Goal: Task Accomplishment & Management: Manage account settings

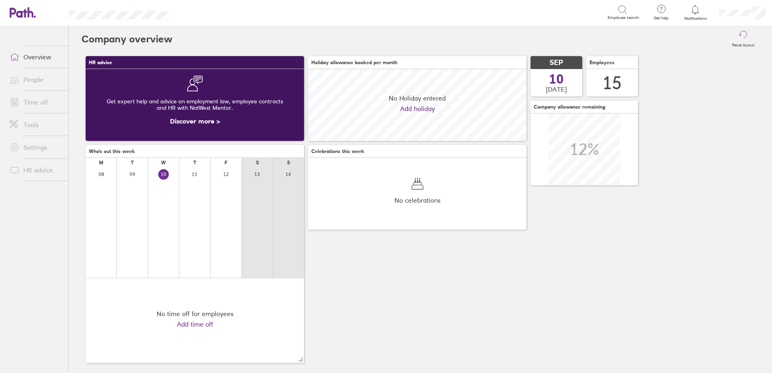
scroll to position [72, 218]
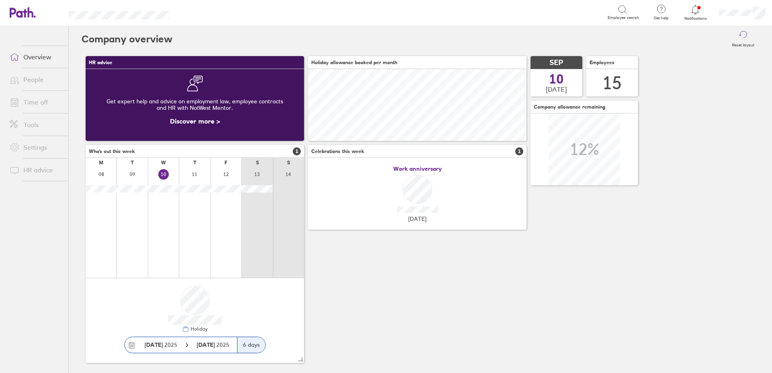
click at [698, 11] on icon at bounding box center [695, 10] width 10 height 10
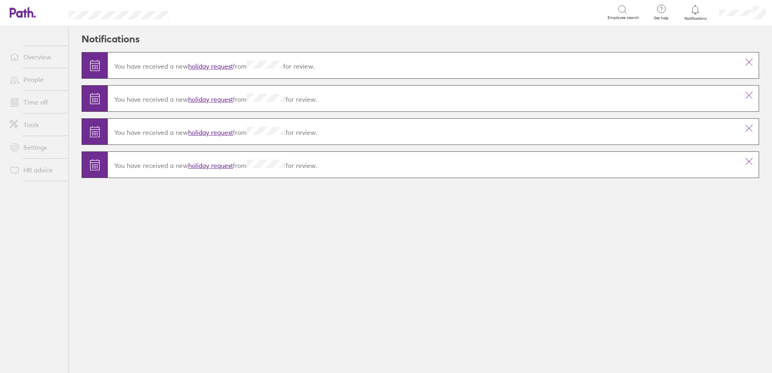
click at [215, 66] on link "holiday request" at bounding box center [210, 66] width 45 height 8
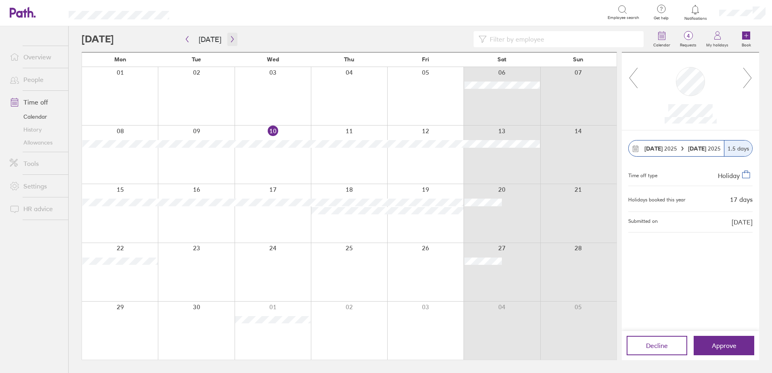
click at [234, 39] on button "button" at bounding box center [232, 39] width 10 height 13
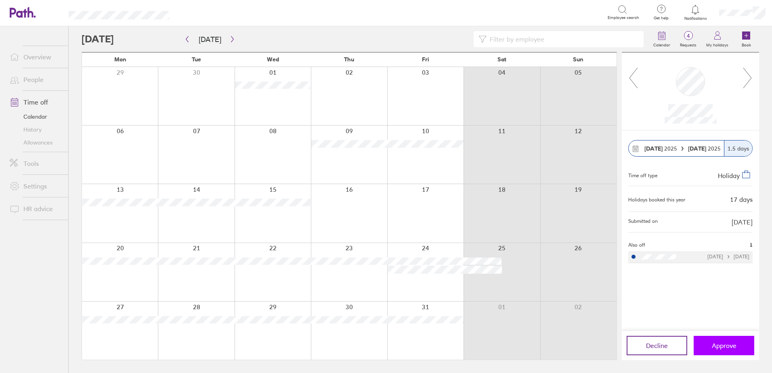
click at [711, 346] on button "Approve" at bounding box center [723, 345] width 61 height 19
click at [40, 79] on link "People" at bounding box center [35, 79] width 65 height 16
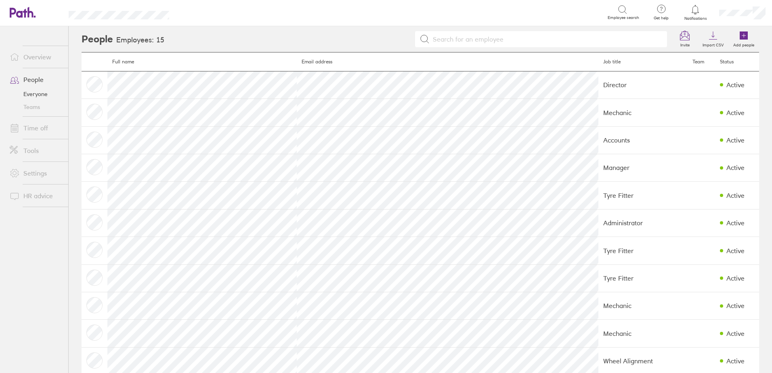
click at [42, 130] on link "Time off" at bounding box center [35, 128] width 65 height 16
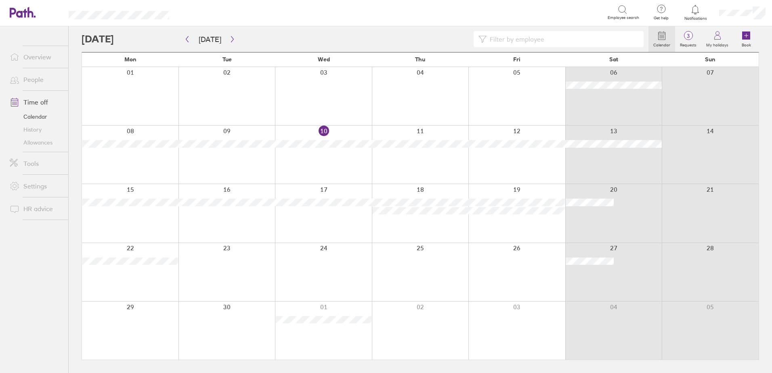
click at [694, 13] on icon at bounding box center [695, 10] width 10 height 10
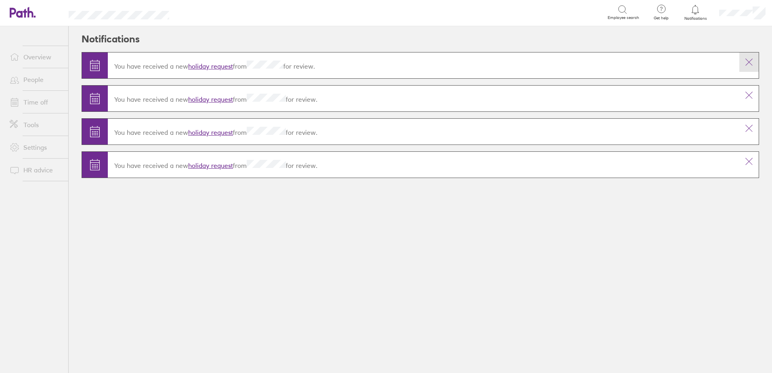
click at [746, 59] on icon at bounding box center [749, 62] width 10 height 10
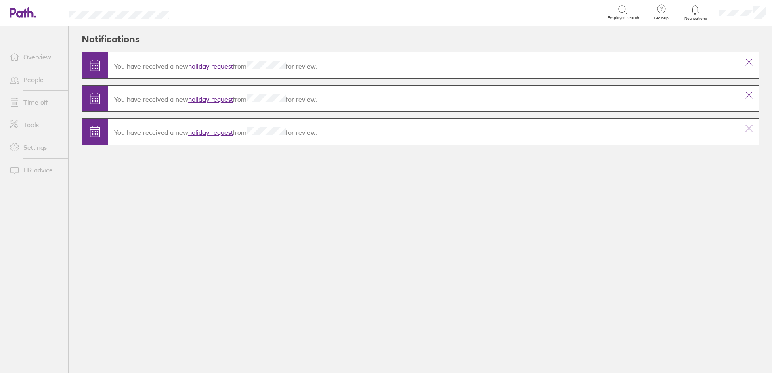
click at [217, 132] on link "holiday request" at bounding box center [210, 132] width 45 height 8
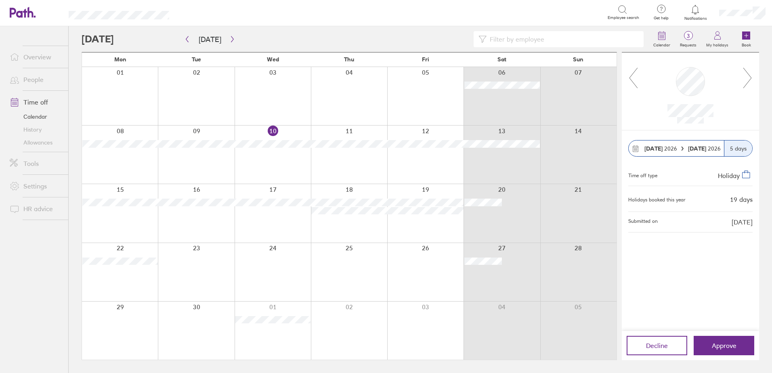
click at [693, 8] on icon at bounding box center [695, 10] width 10 height 10
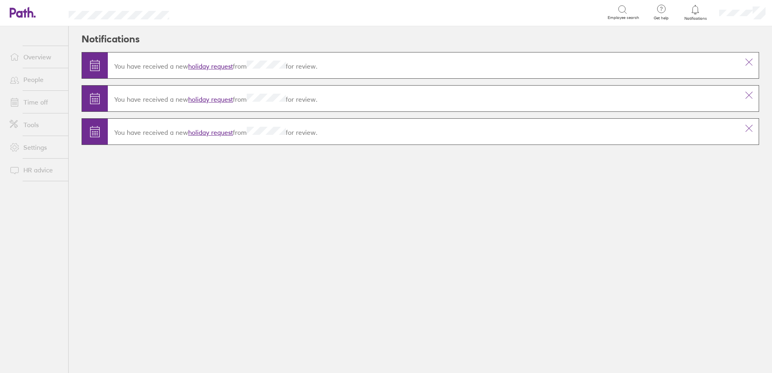
click at [197, 101] on link "holiday request" at bounding box center [210, 99] width 45 height 8
